Goal: Task Accomplishment & Management: Complete application form

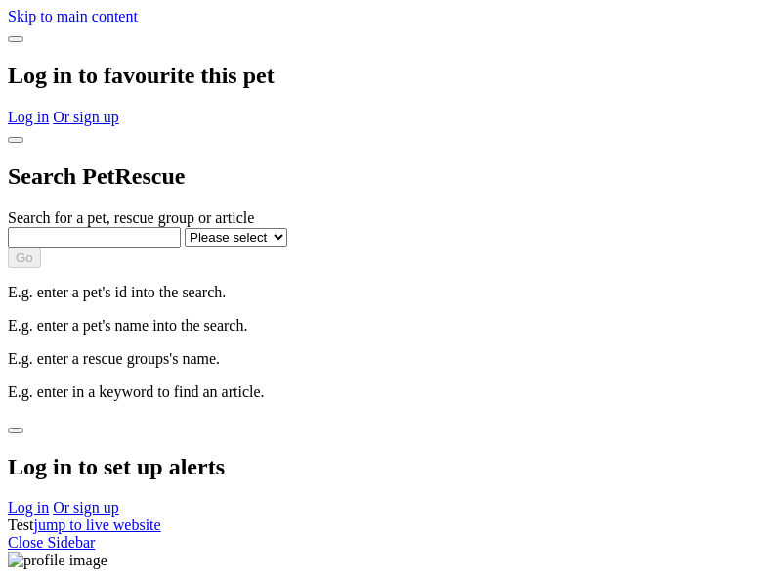
select select
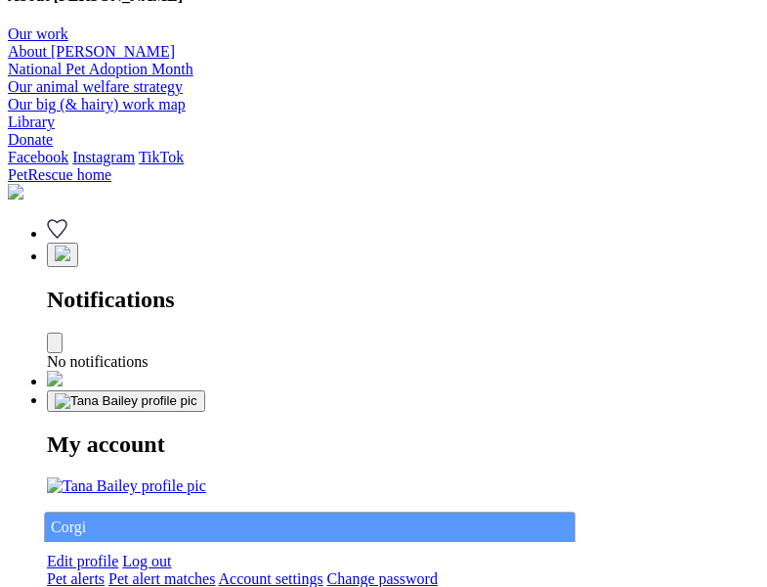
type input "Corgi"
select select "844268919"
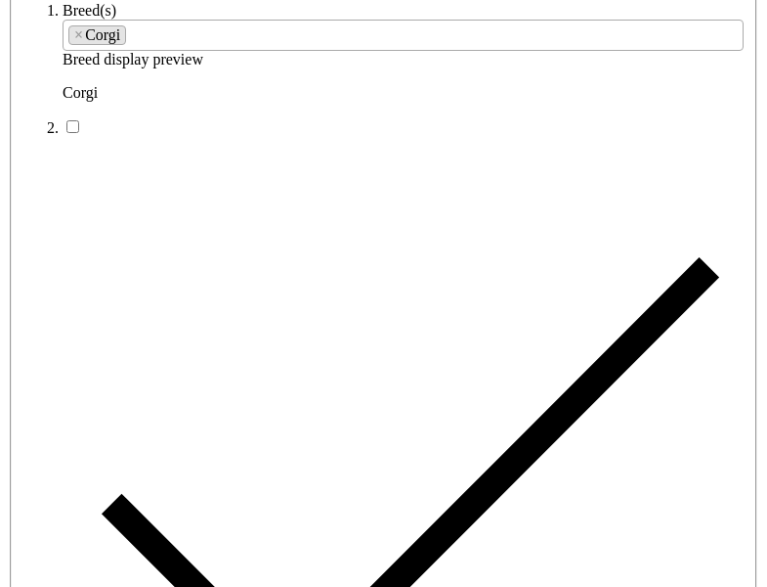
type input "[GEOGRAPHIC_DATA], 4305"
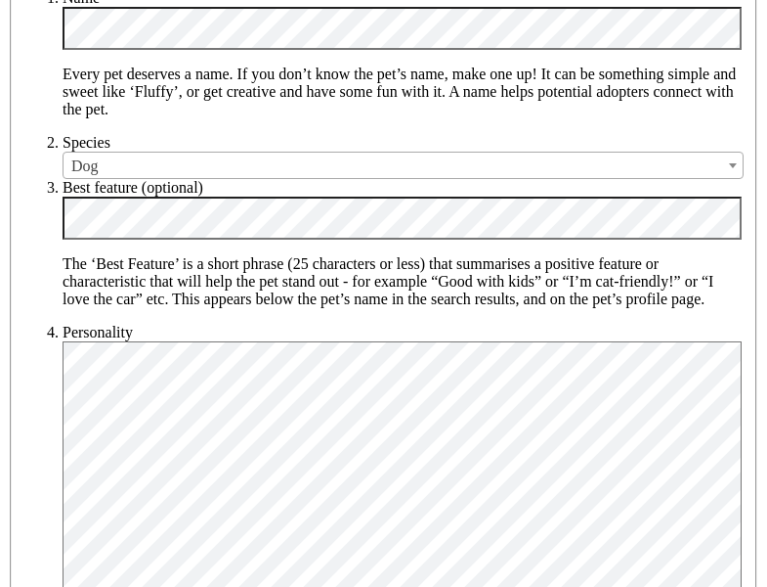
type input "14FEO934M45O193"
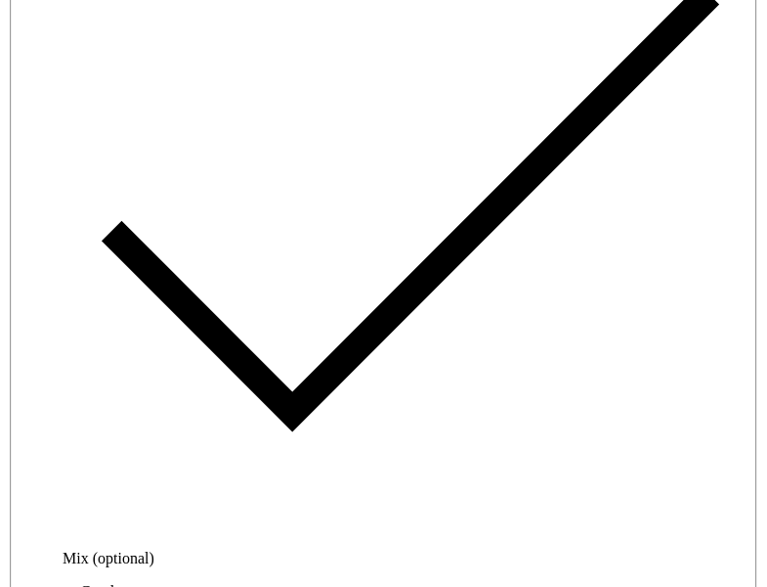
radio input "true"
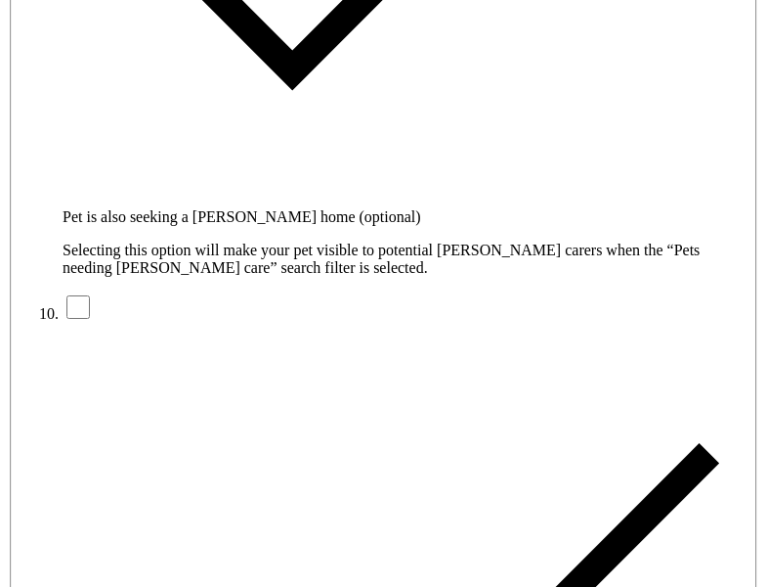
type input "Please wait..."
